Goal: Information Seeking & Learning: Learn about a topic

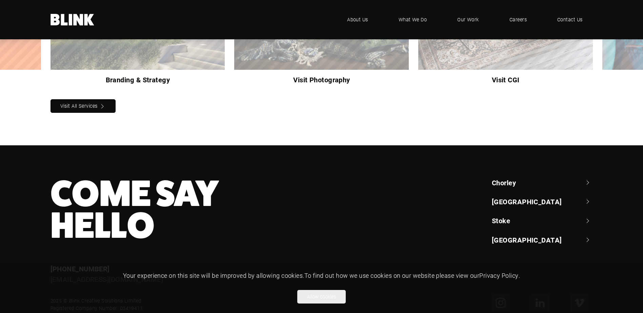
scroll to position [749, 0]
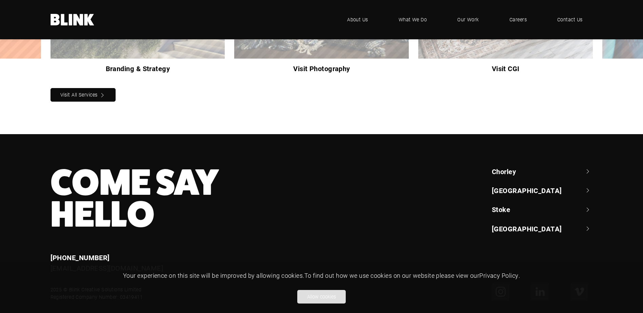
click at [334, 299] on button "Allow cookies" at bounding box center [321, 297] width 48 height 14
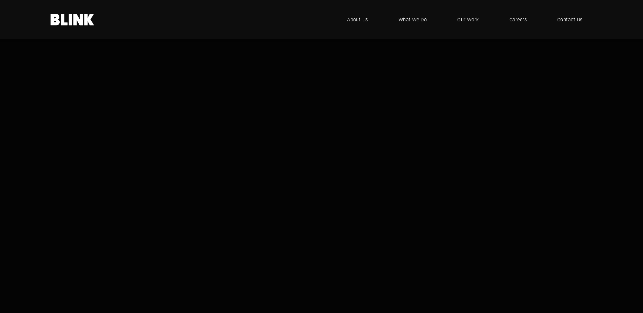
scroll to position [0, 0]
click at [411, 18] on span "What We Do" at bounding box center [412, 19] width 29 height 7
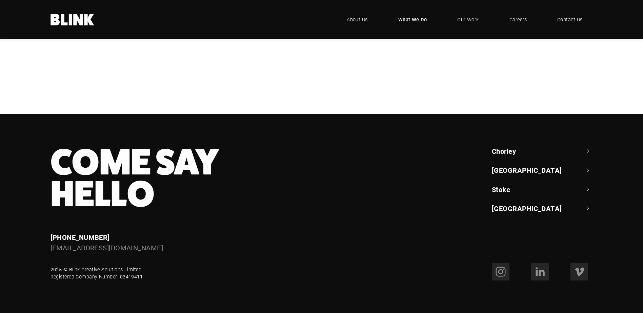
scroll to position [305, 0]
click at [0, 0] on div "Design & Artwork" at bounding box center [0, 0] width 0 height 0
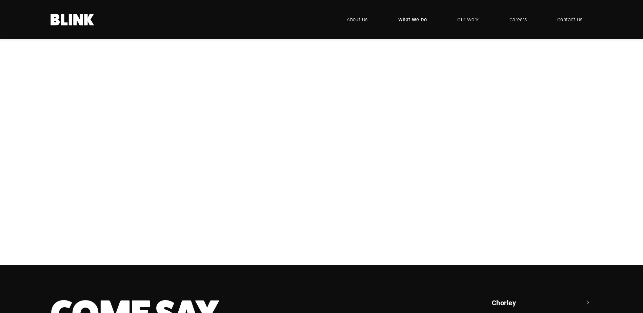
scroll to position [136, 0]
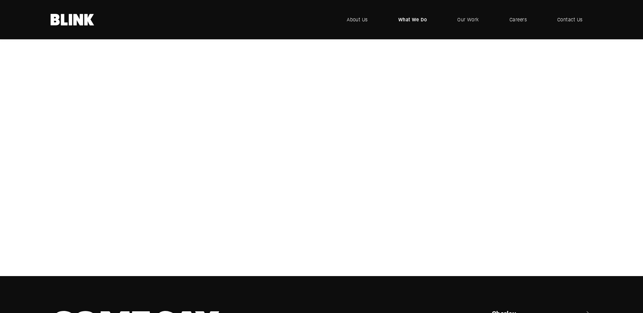
click at [0, 0] on div "Photography" at bounding box center [0, 0] width 0 height 0
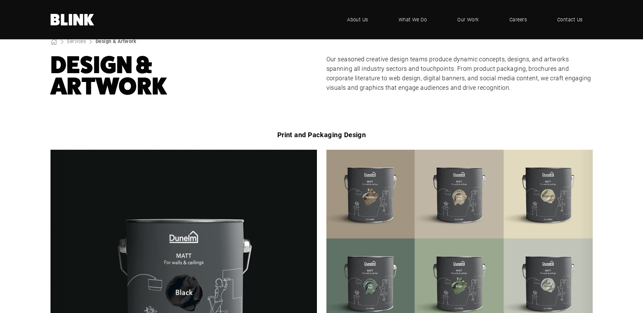
scroll to position [237, 0]
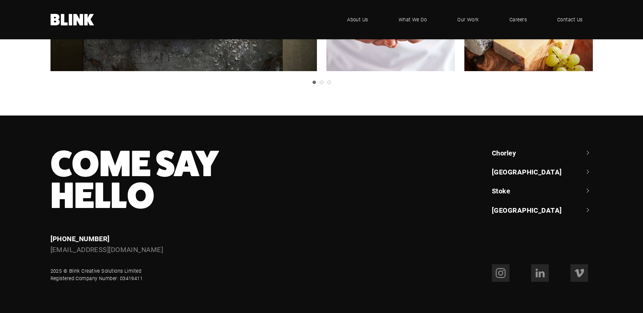
scroll to position [1406, 0]
